Goal: Check status

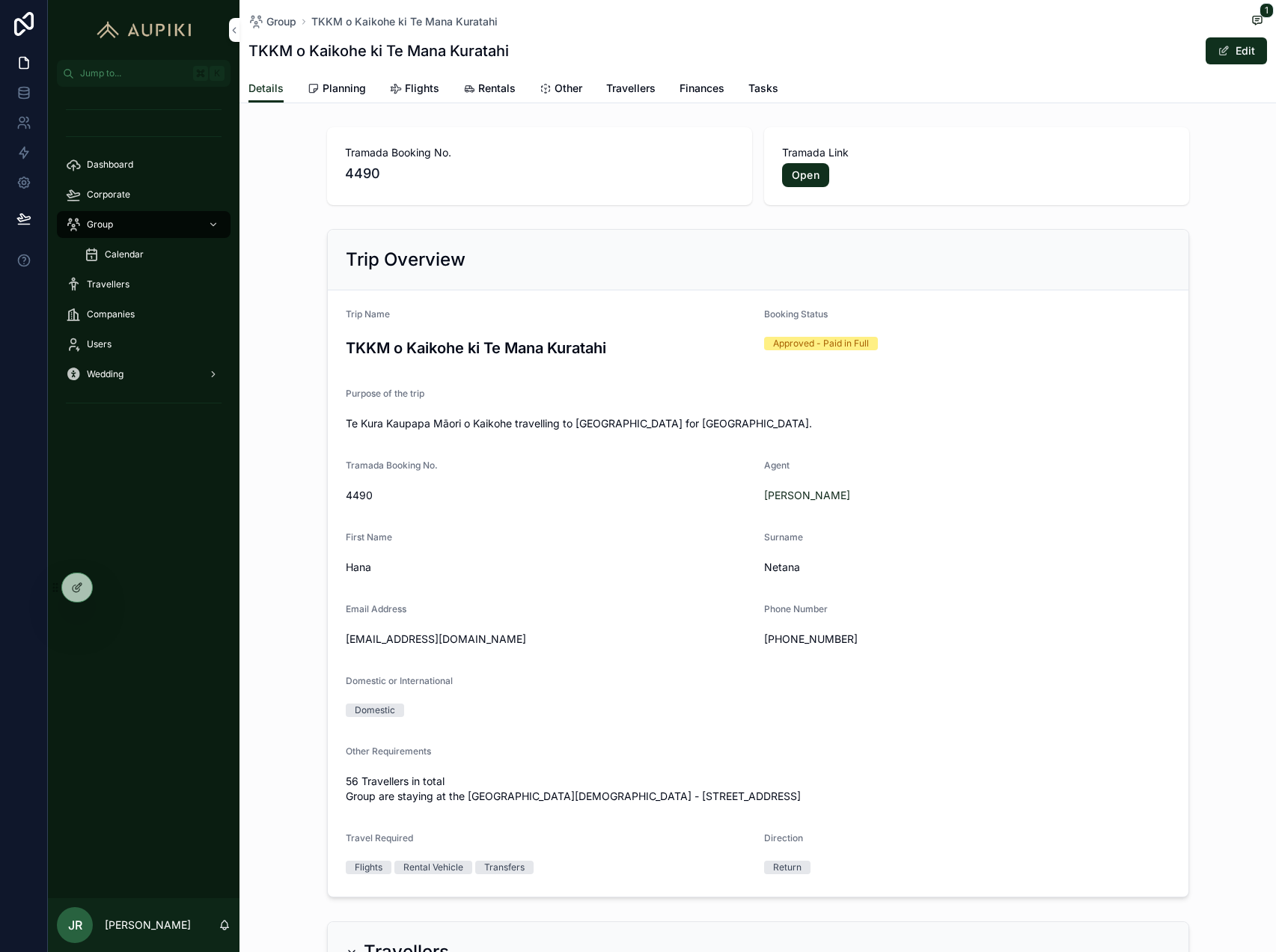
click at [328, 94] on span "Planning" at bounding box center [344, 88] width 44 height 15
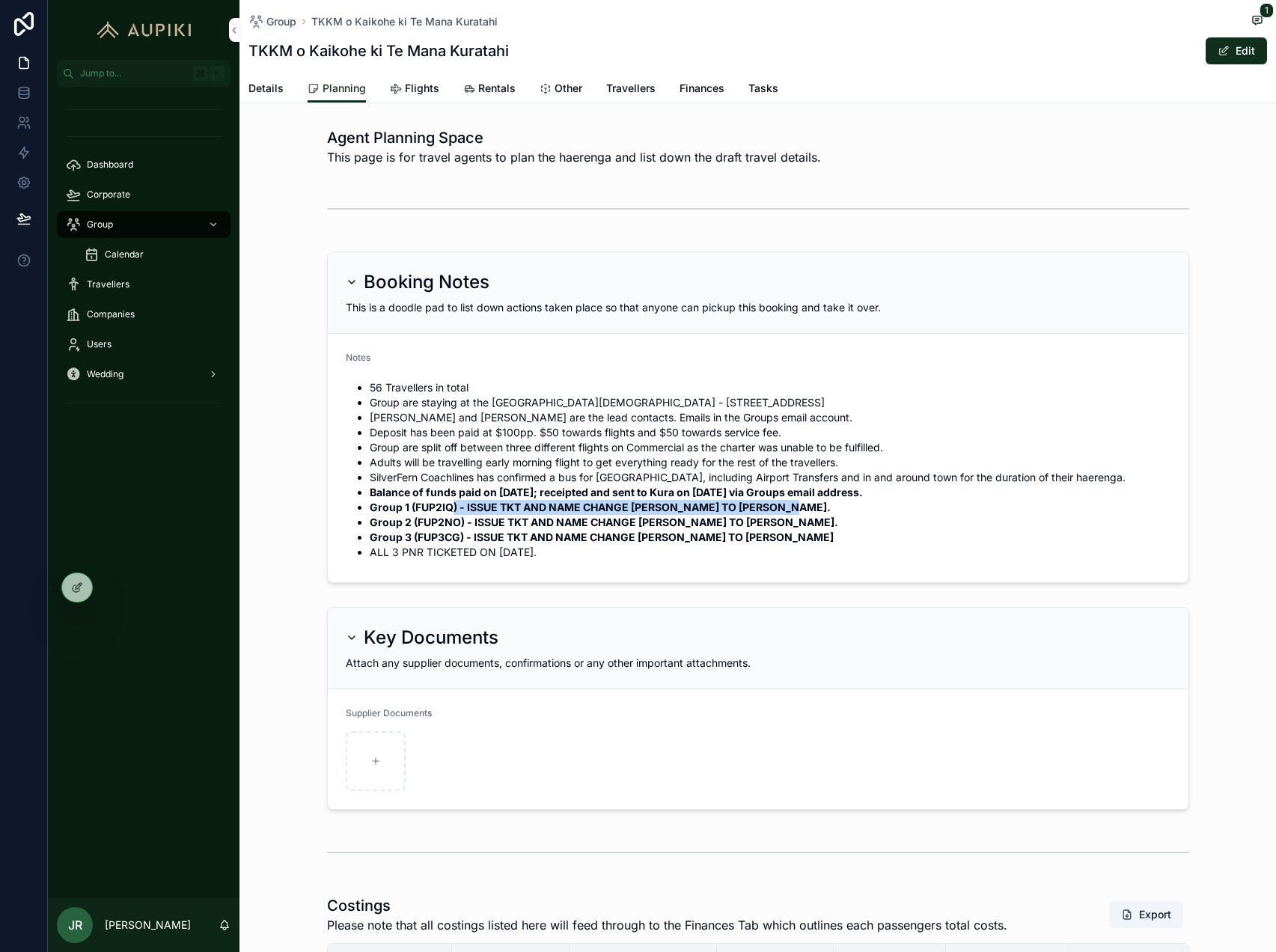
drag, startPoint x: 803, startPoint y: 506, endPoint x: 450, endPoint y: 510, distance: 353.0
click at [449, 509] on li "Group 1 (FUP2IQ) - ISSUE TKT AND NAME CHANGE [PERSON_NAME] TO [PERSON_NAME]." at bounding box center [770, 507] width 800 height 15
click at [634, 90] on span "Travellers" at bounding box center [631, 88] width 49 height 15
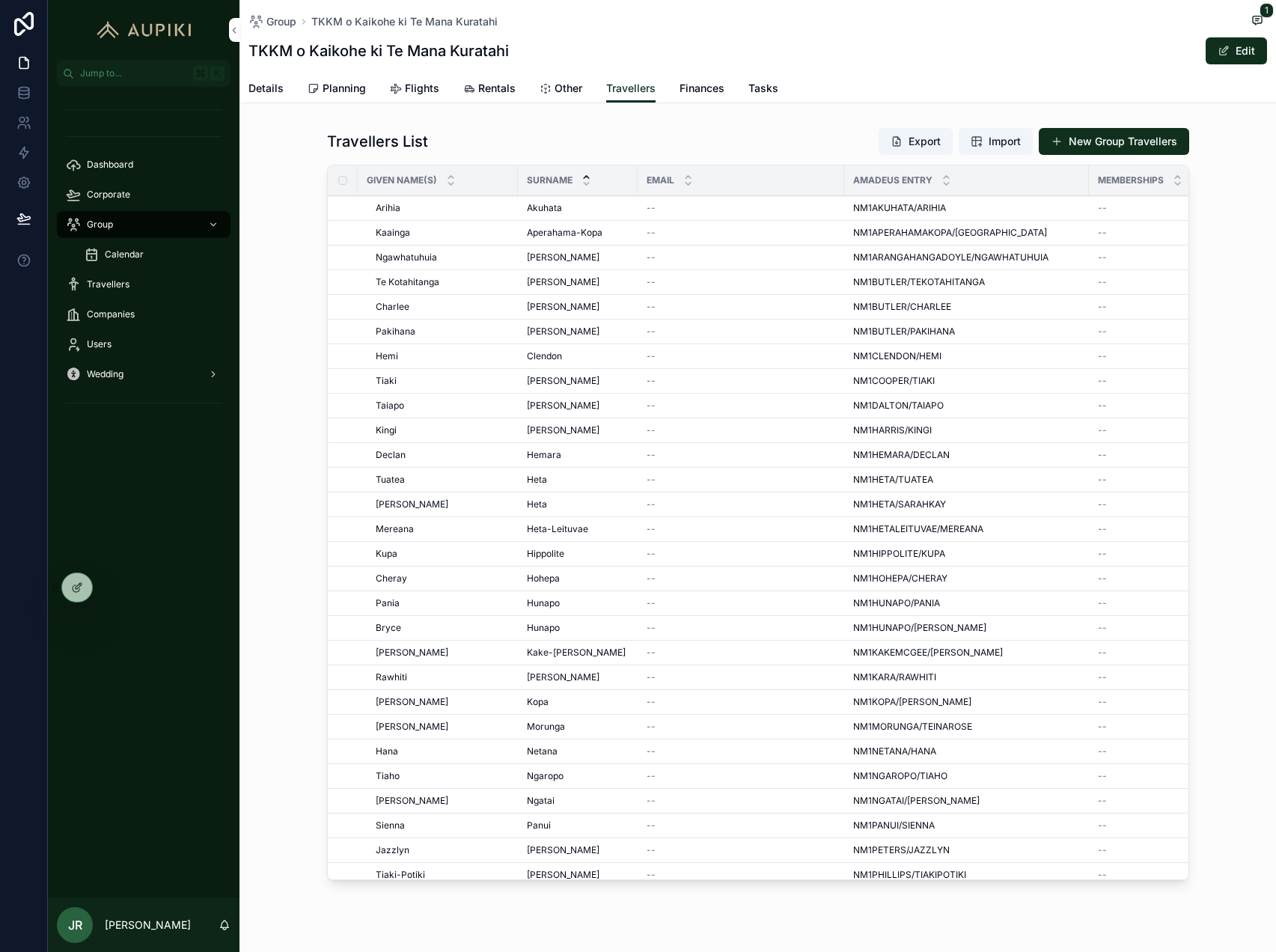
click at [346, 95] on span "Planning" at bounding box center [344, 88] width 44 height 15
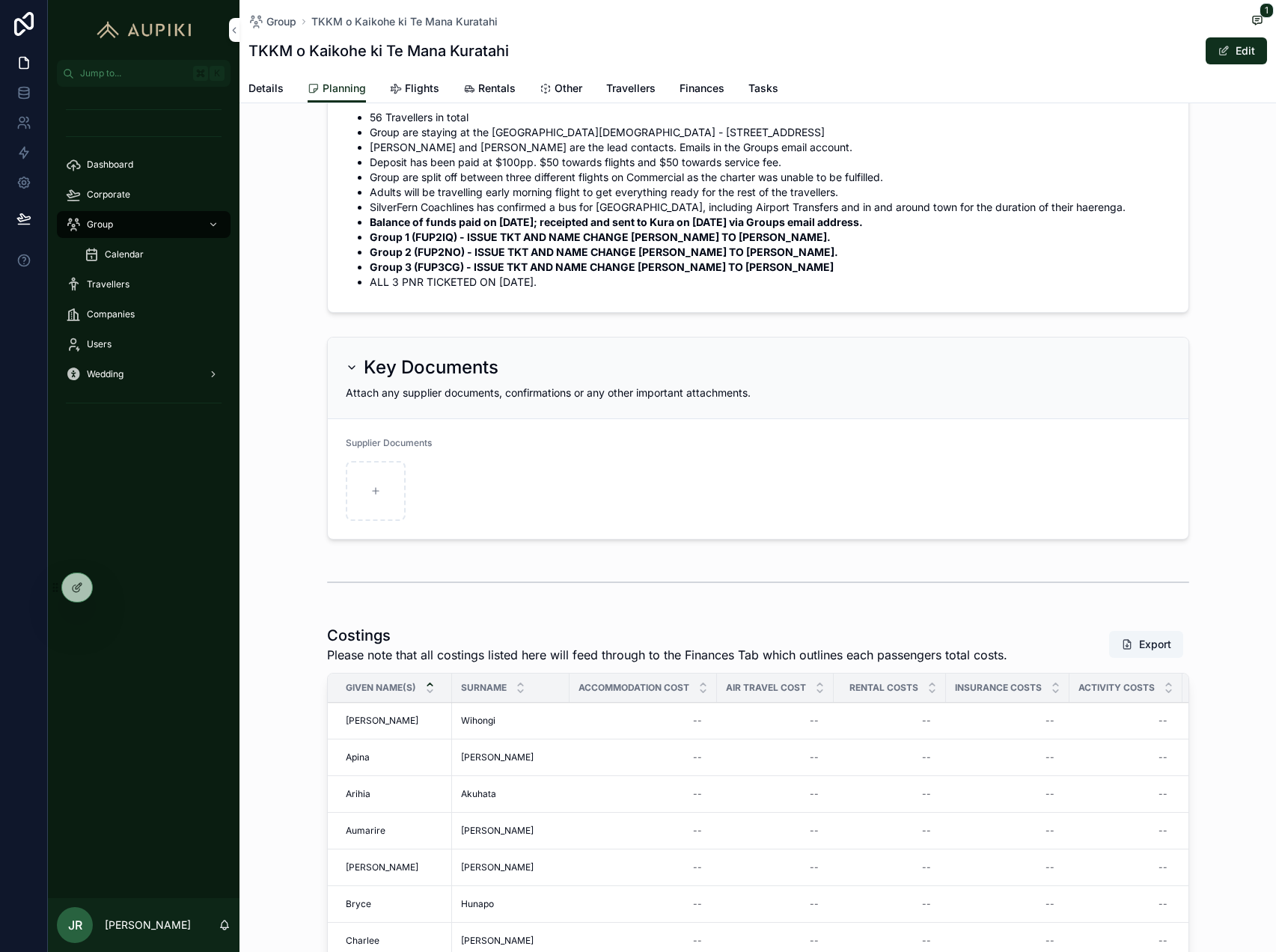
scroll to position [280, 0]
